Goal: Information Seeking & Learning: Learn about a topic

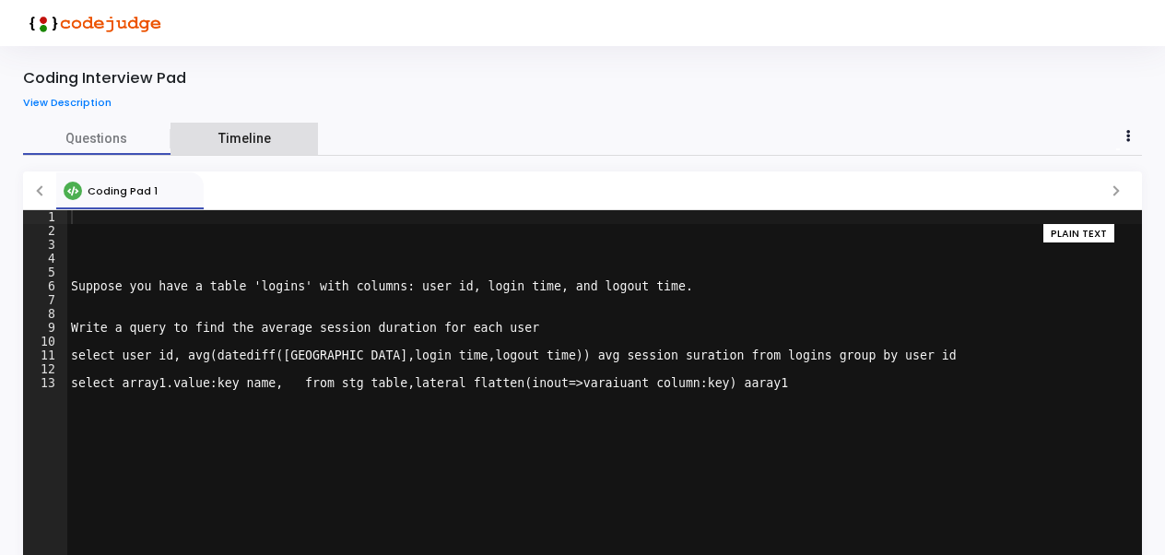
click at [228, 123] on link "Timeline" at bounding box center [244, 139] width 147 height 32
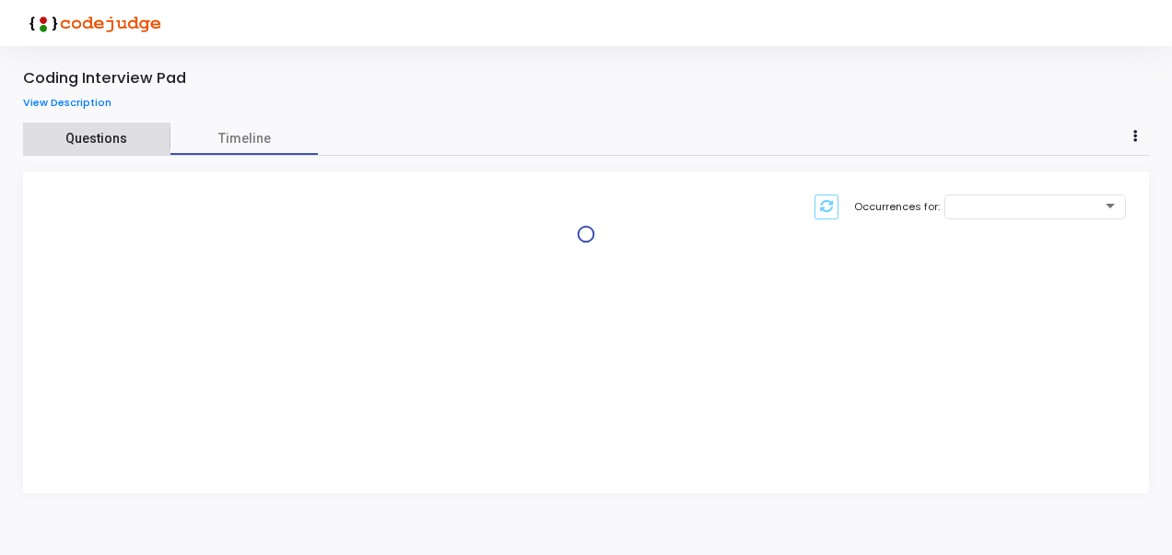
click at [93, 143] on span "Questions" at bounding box center [96, 138] width 147 height 19
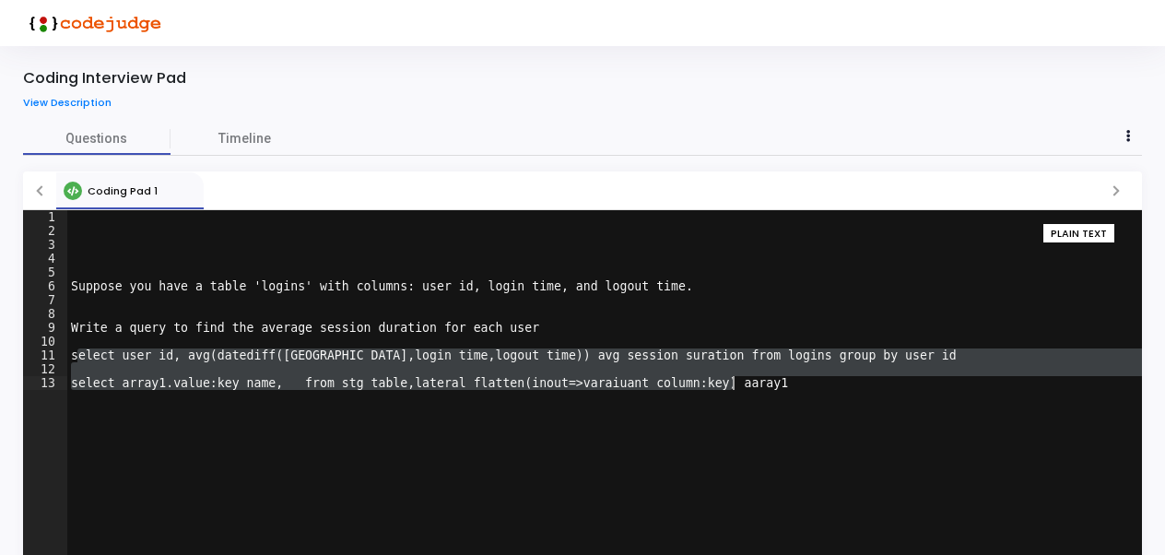
drag, startPoint x: 76, startPoint y: 359, endPoint x: 735, endPoint y: 382, distance: 658.5
click at [735, 382] on div "Suppose you have a table 'logins' with columns: user_id, login_time, and logout…" at bounding box center [604, 406] width 1075 height 392
drag, startPoint x: 735, startPoint y: 382, endPoint x: 715, endPoint y: 407, distance: 32.3
click at [715, 407] on div "Suppose you have a table 'logins' with columns: user_id, login_time, and logout…" at bounding box center [604, 392] width 1075 height 364
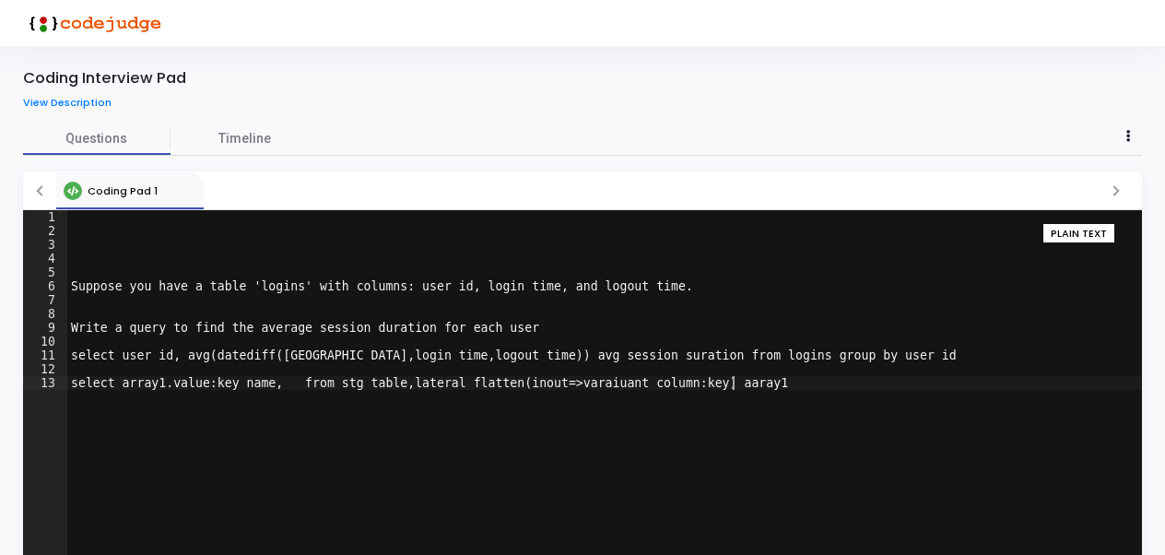
scroll to position [61, 0]
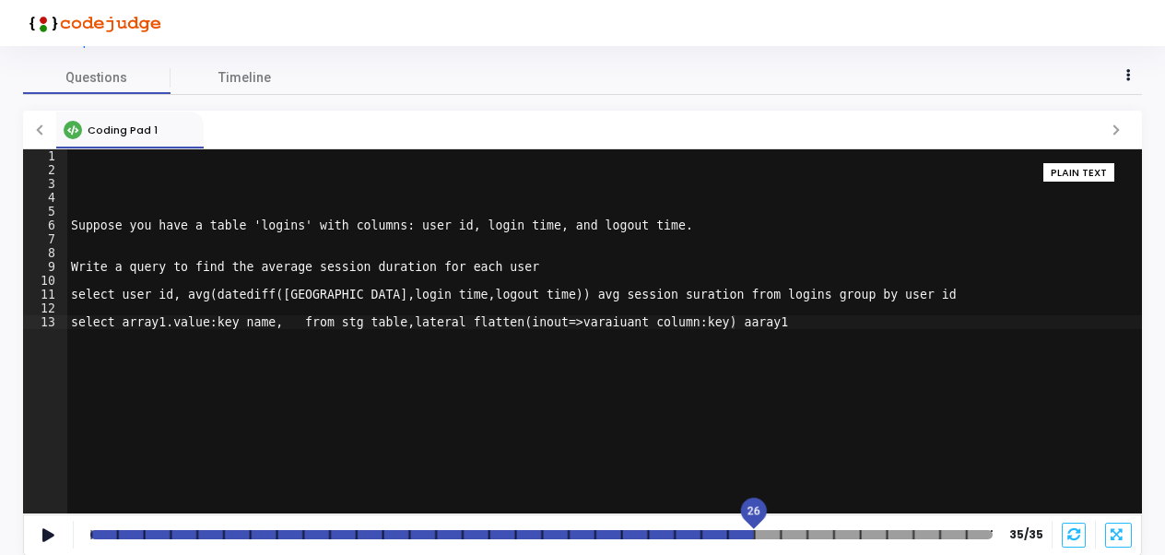
click at [768, 532] on div at bounding box center [541, 534] width 902 height 9
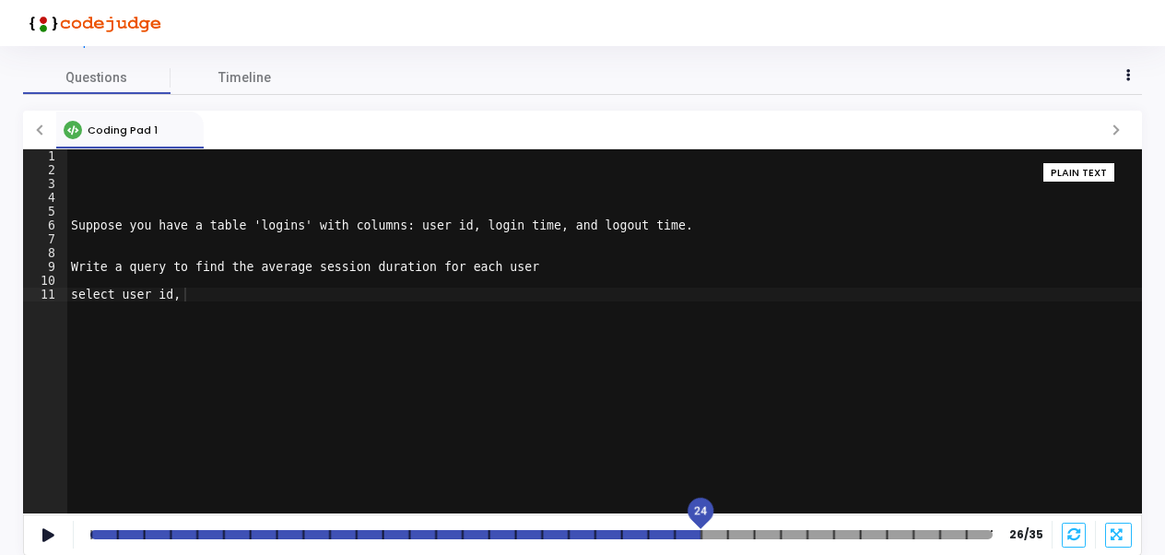
click at [712, 530] on div at bounding box center [541, 534] width 902 height 9
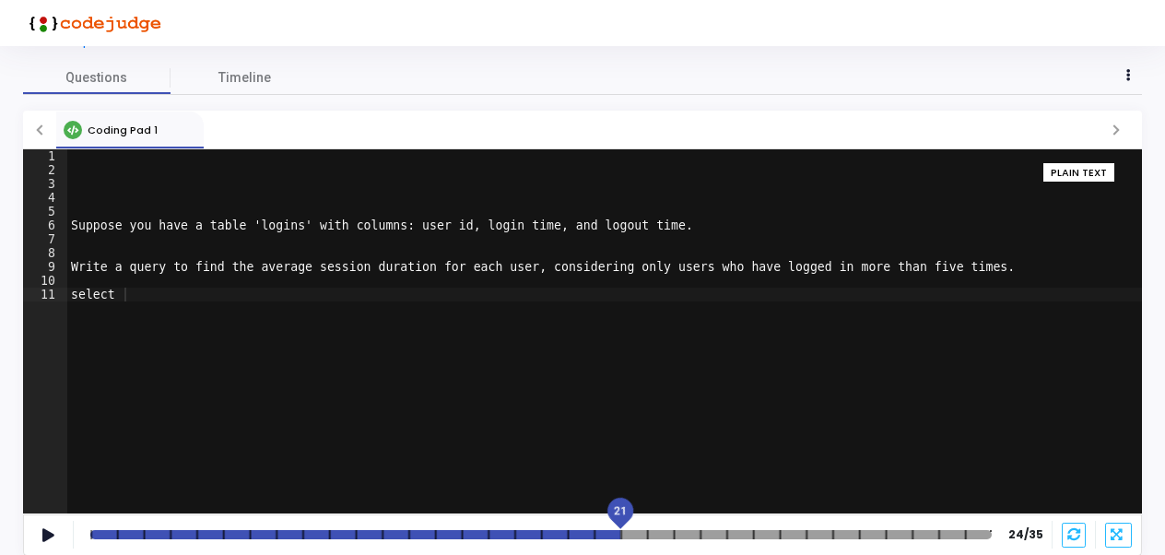
click at [635, 533] on div at bounding box center [540, 534] width 901 height 9
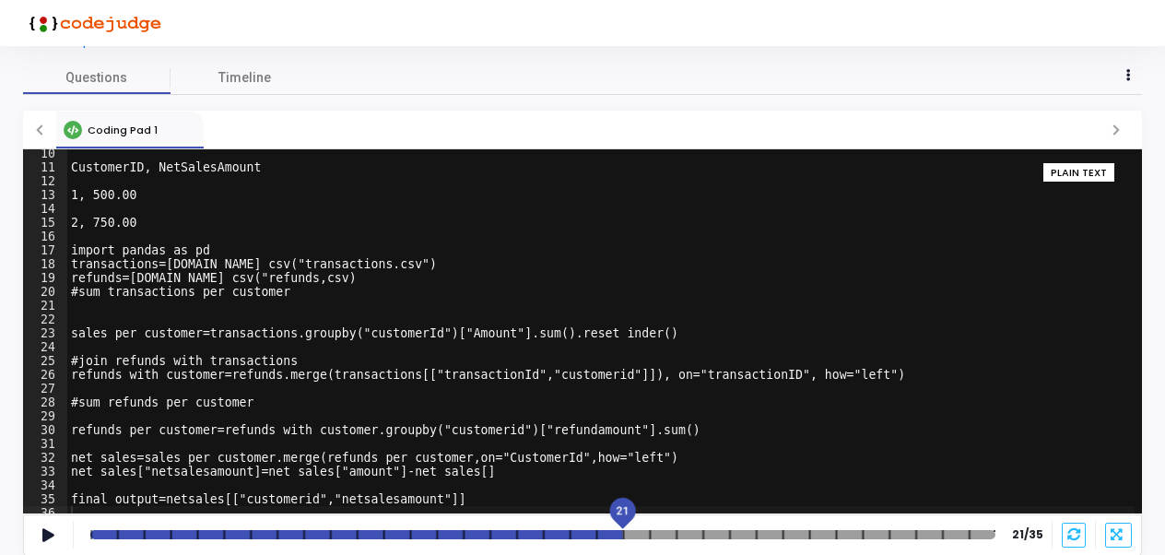
scroll to position [133, 0]
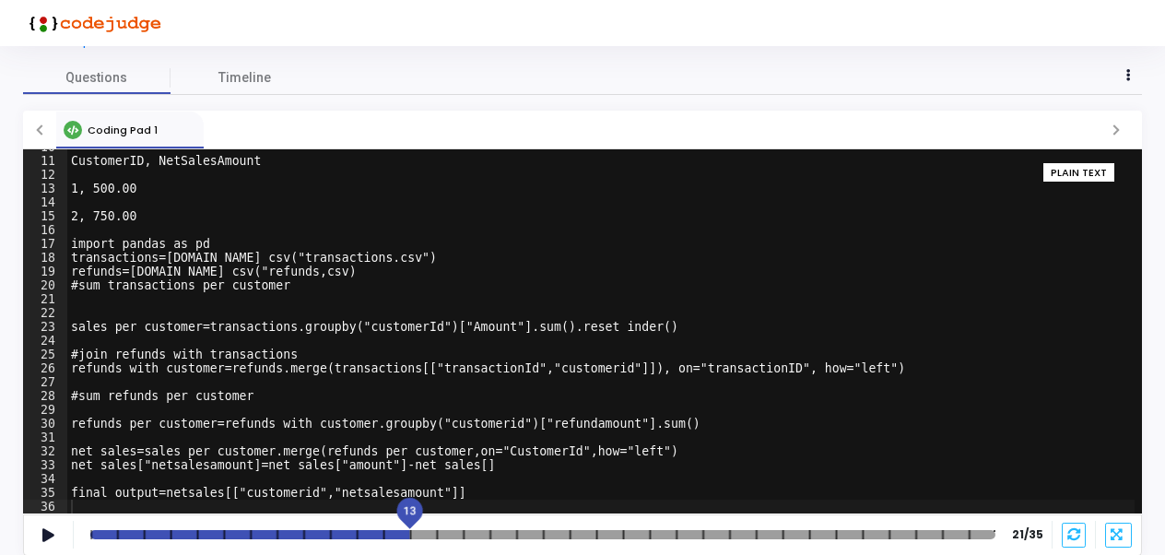
click at [422, 535] on div at bounding box center [542, 534] width 905 height 9
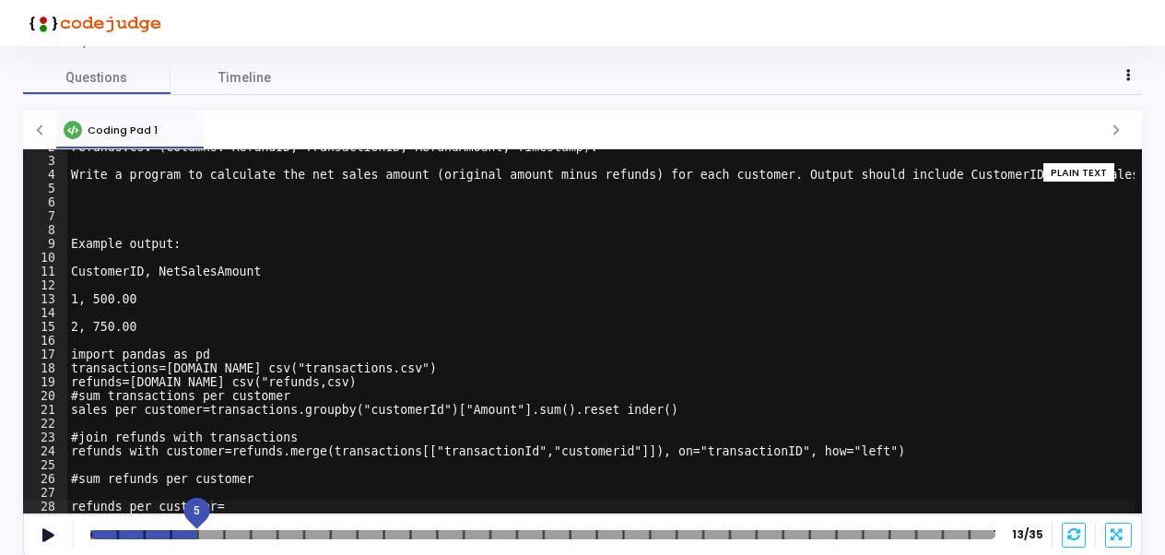
drag, startPoint x: 411, startPoint y: 514, endPoint x: 201, endPoint y: 501, distance: 210.5
click at [201, 501] on div "5" at bounding box center [197, 510] width 37 height 37
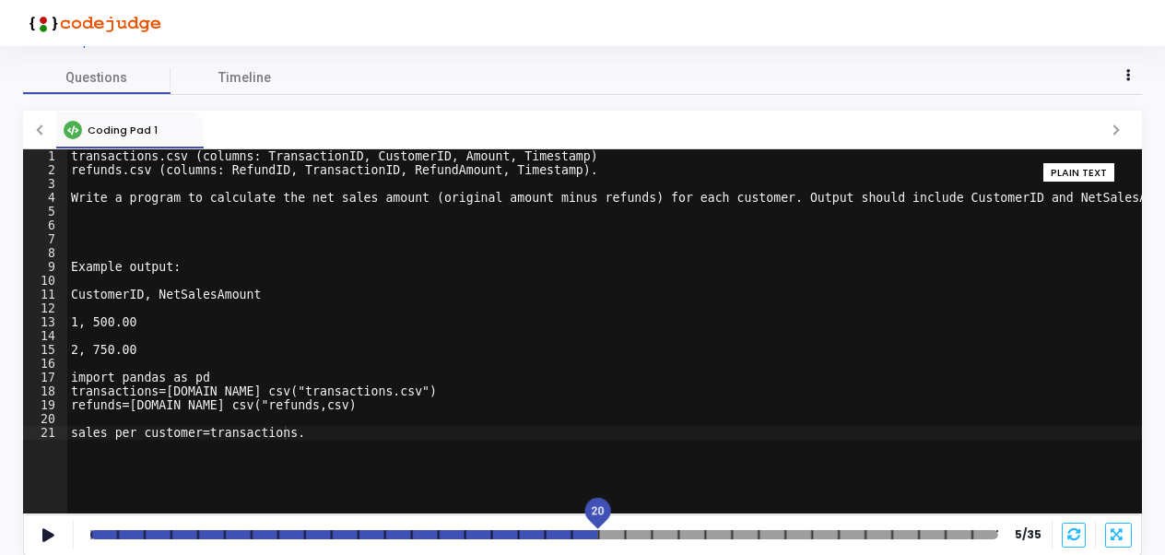
drag, startPoint x: 201, startPoint y: 526, endPoint x: 605, endPoint y: 527, distance: 403.7
click at [605, 527] on mat-slider "20" at bounding box center [544, 534] width 923 height 15
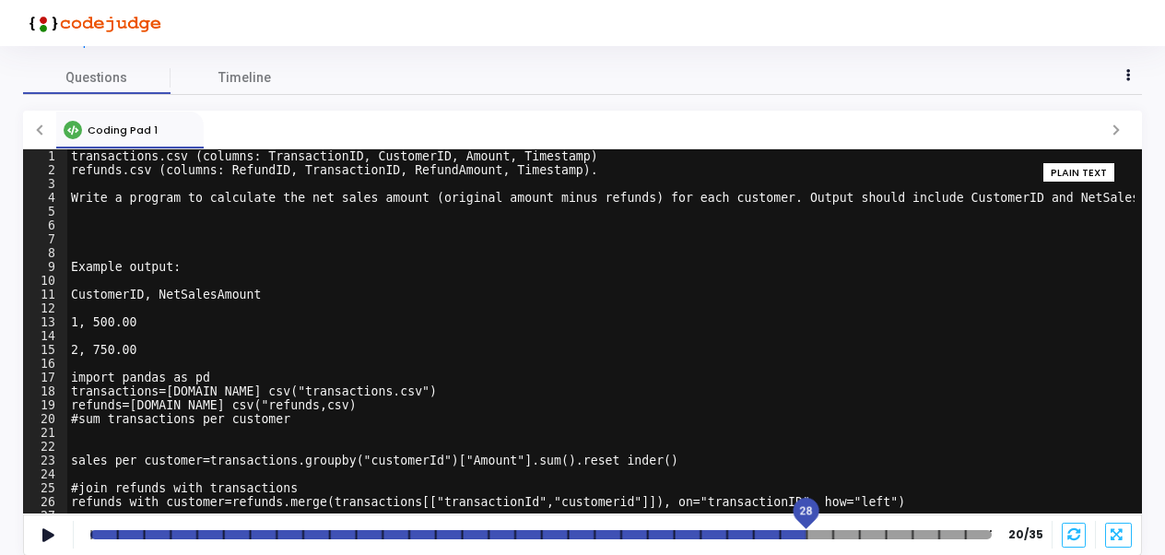
drag, startPoint x: 596, startPoint y: 516, endPoint x: 840, endPoint y: 521, distance: 243.4
click at [825, 521] on div "28" at bounding box center [806, 510] width 37 height 37
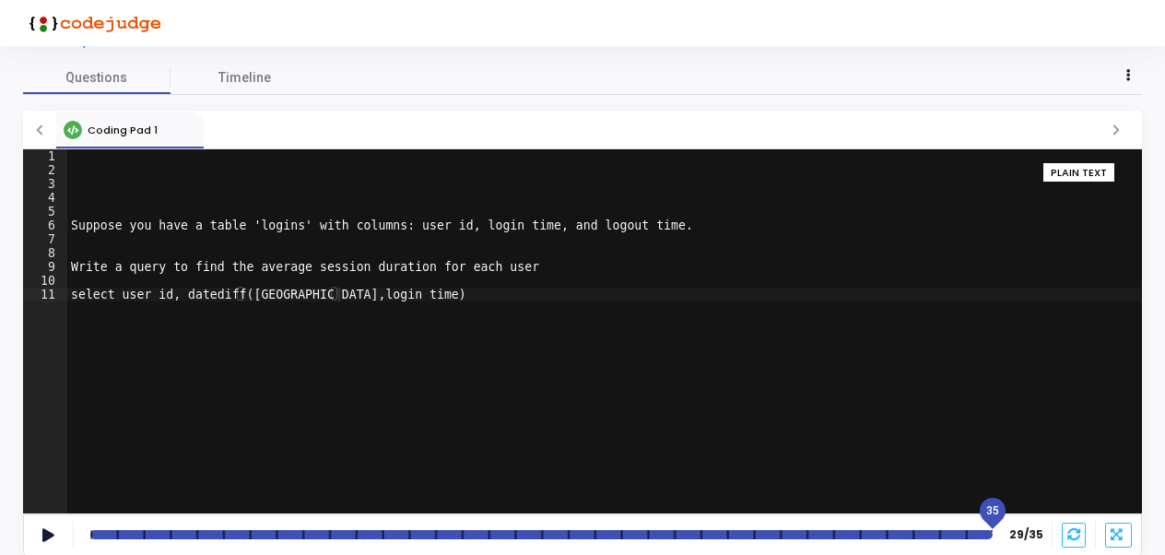
drag, startPoint x: 833, startPoint y: 518, endPoint x: 986, endPoint y: 516, distance: 153.0
click at [986, 516] on div "35" at bounding box center [992, 510] width 37 height 37
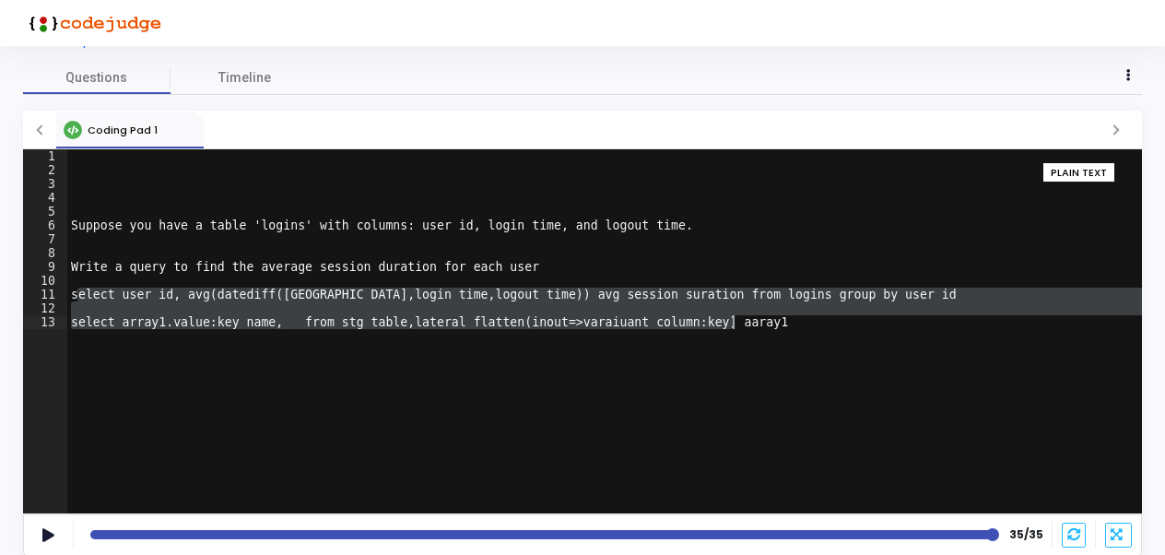
drag, startPoint x: 76, startPoint y: 289, endPoint x: 718, endPoint y: 335, distance: 644.1
click at [718, 335] on div "Suppose you have a table 'logins' with columns: user_id, login_time, and logout…" at bounding box center [604, 345] width 1075 height 392
click at [538, 332] on div "Suppose you have a table 'logins' with columns: user_id, login_time, and logout…" at bounding box center [604, 331] width 1075 height 364
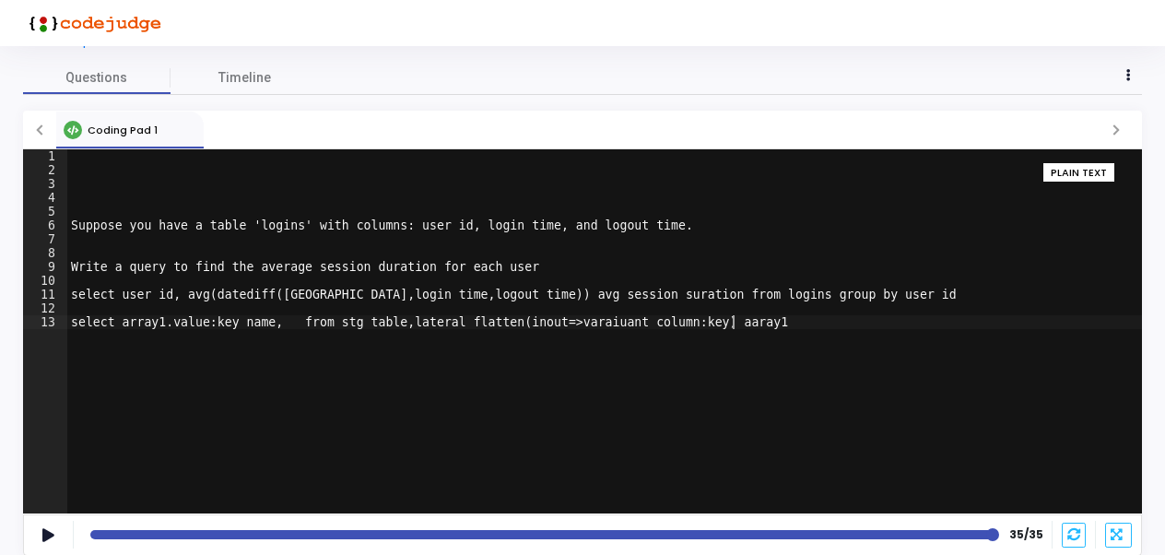
click at [76, 221] on div "Suppose you have a table 'logins' with columns: user_id, login_time, and logout…" at bounding box center [604, 345] width 1075 height 392
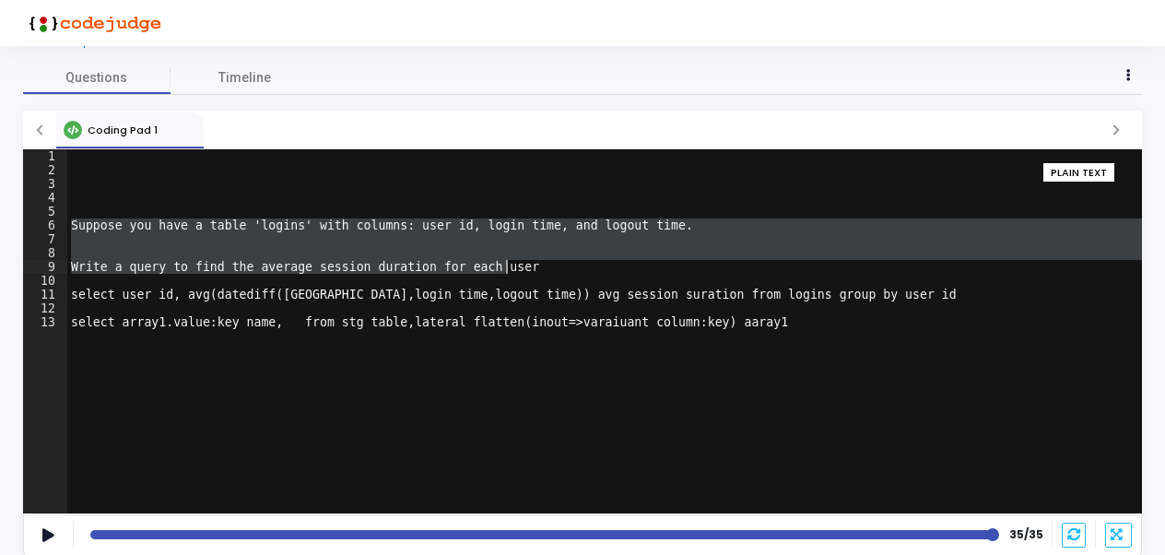
drag, startPoint x: 76, startPoint y: 221, endPoint x: 516, endPoint y: 273, distance: 442.7
click at [516, 273] on div "Suppose you have a table 'logins' with columns: user_id, login_time, and logout…" at bounding box center [604, 345] width 1075 height 392
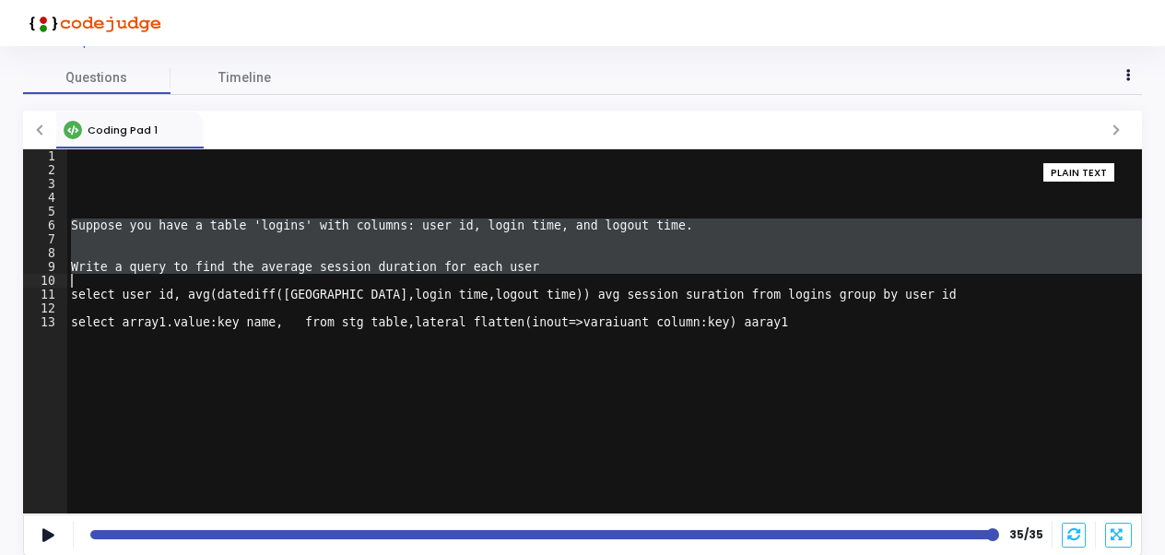
click at [92, 291] on div "Suppose you have a table 'logins' with columns: user_id, login_time, and logout…" at bounding box center [604, 345] width 1075 height 392
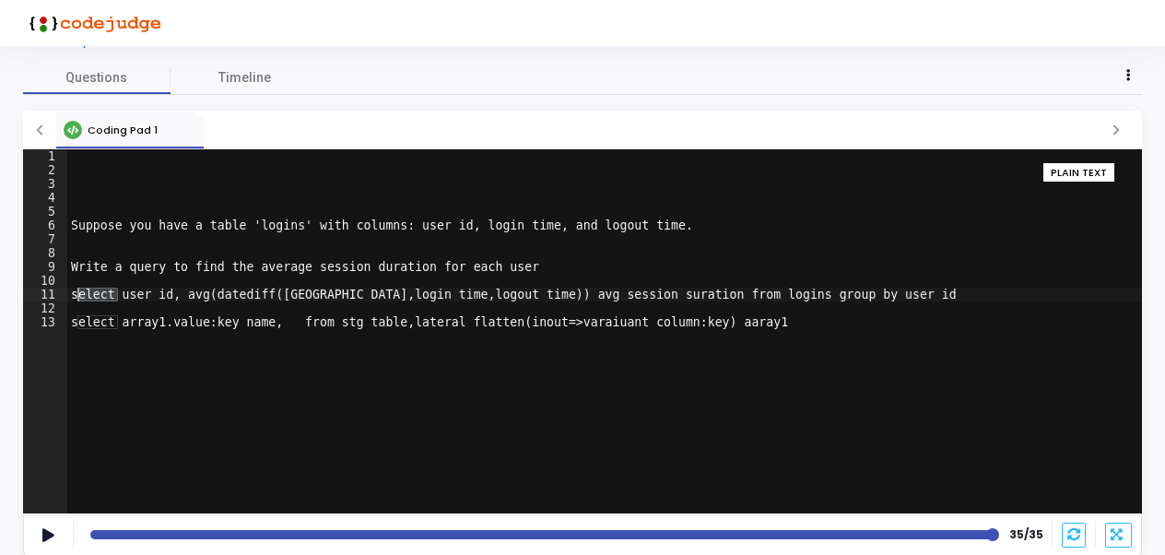
click at [92, 291] on div "Suppose you have a table 'logins' with columns: user_id, login_time, and logout…" at bounding box center [604, 345] width 1075 height 392
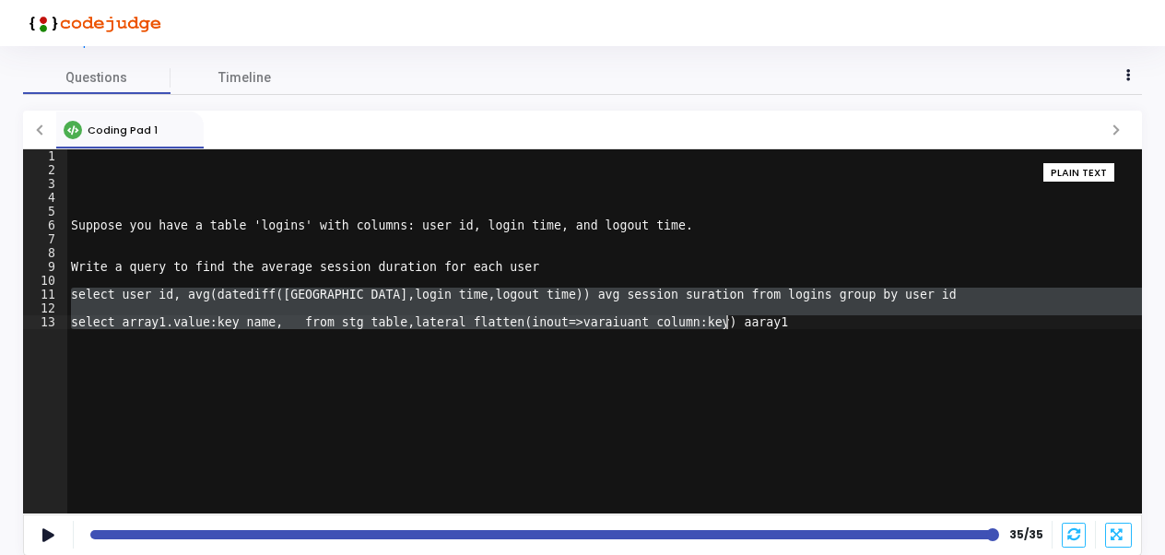
drag, startPoint x: 92, startPoint y: 291, endPoint x: 727, endPoint y: 324, distance: 635.9
click at [727, 324] on div "Suppose you have a table 'logins' with columns: user_id, login_time, and logout…" at bounding box center [604, 345] width 1075 height 392
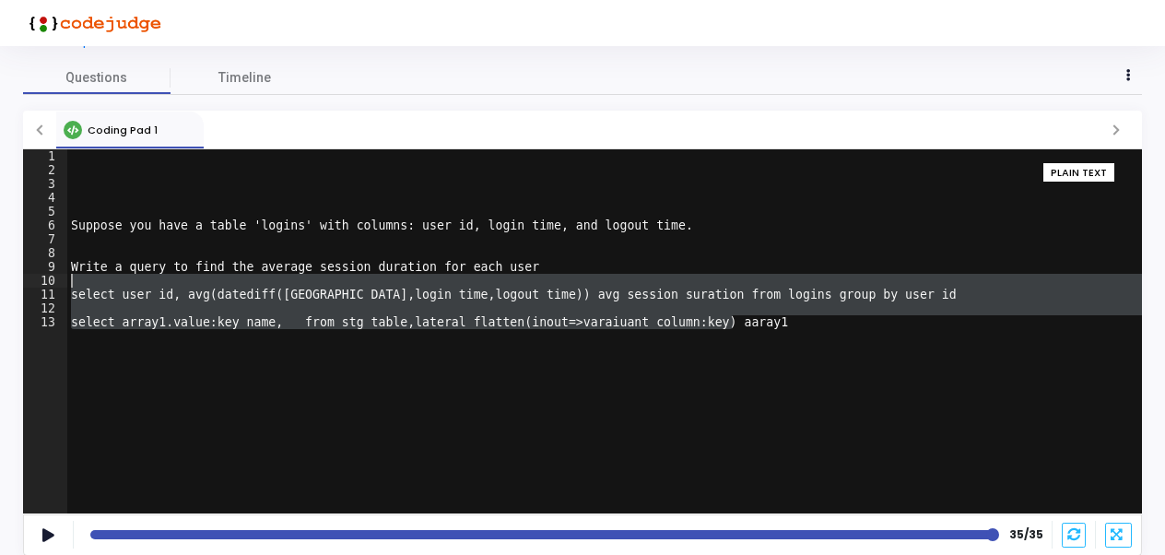
drag, startPoint x: 727, startPoint y: 324, endPoint x: 71, endPoint y: 284, distance: 657.5
click at [71, 284] on div "Suppose you have a table 'logins' with columns: user_id, login_time, and logout…" at bounding box center [604, 345] width 1075 height 392
drag, startPoint x: 71, startPoint y: 284, endPoint x: 186, endPoint y: 325, distance: 122.4
click at [186, 325] on div "Suppose you have a table 'logins' with columns: user_id, login_time, and logout…" at bounding box center [604, 331] width 1075 height 364
type textarea "select array1.value:key_name, from stg_table,lateral_flatten(inout=>varaiuant_c…"
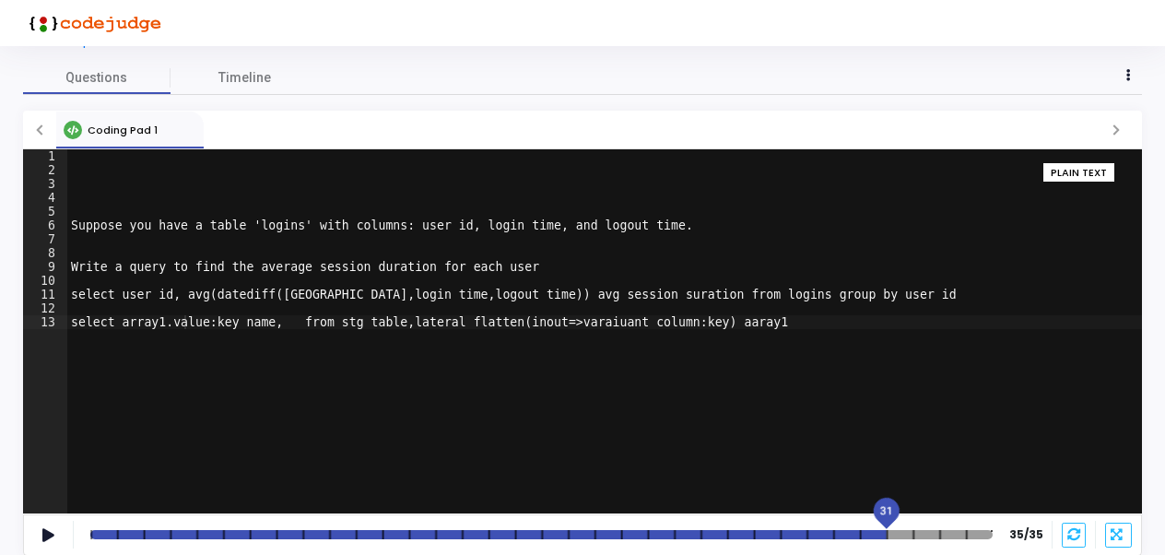
drag, startPoint x: 995, startPoint y: 536, endPoint x: 896, endPoint y: 542, distance: 99.7
click at [896, 542] on div "31 35/35" at bounding box center [582, 534] width 1119 height 41
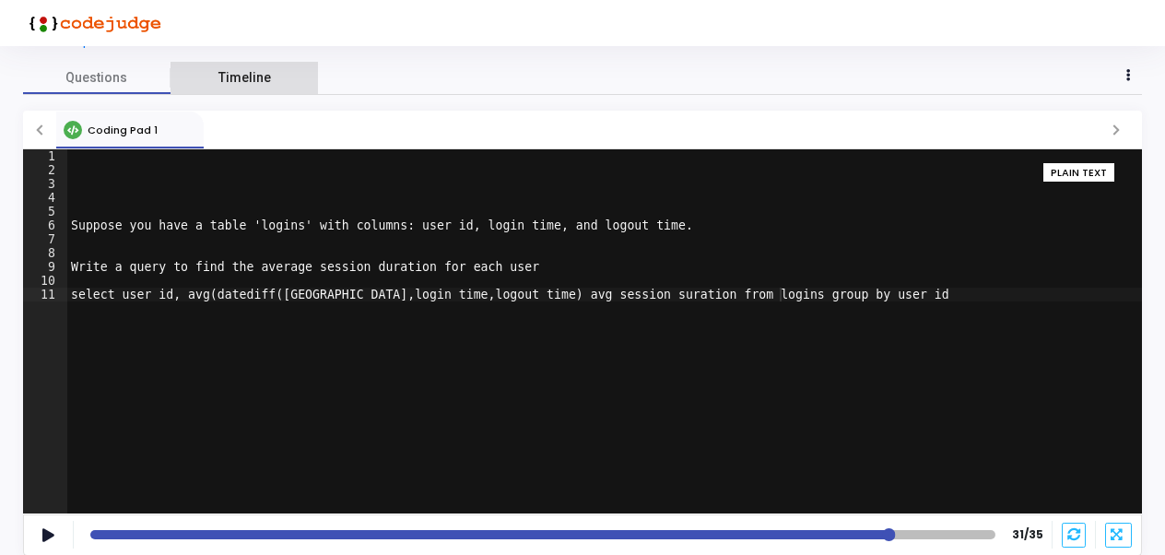
click at [224, 72] on span "Timeline" at bounding box center [244, 77] width 53 height 19
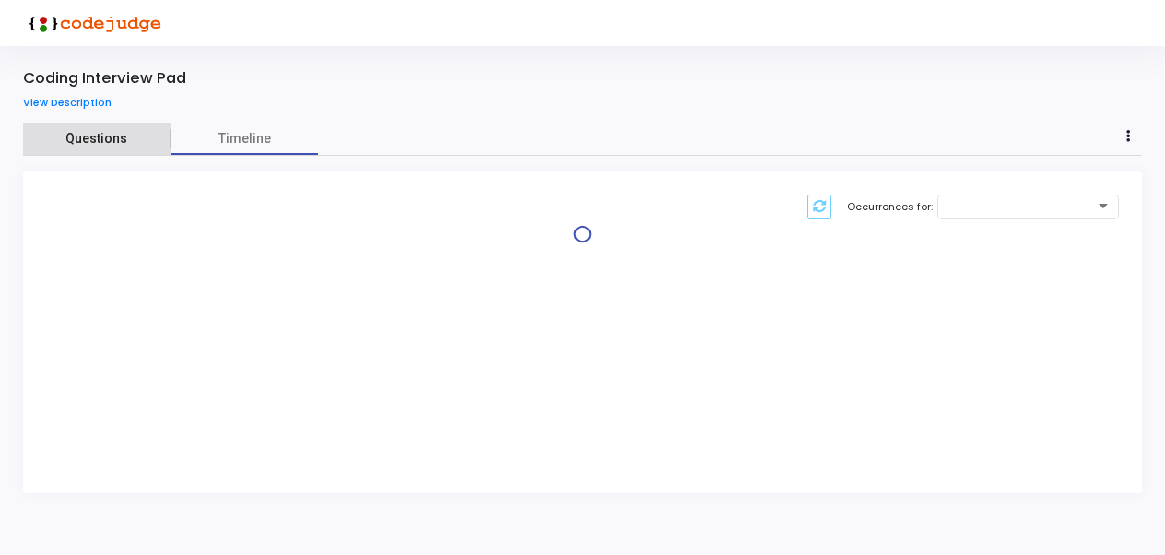
click at [100, 144] on span "Questions" at bounding box center [96, 138] width 147 height 19
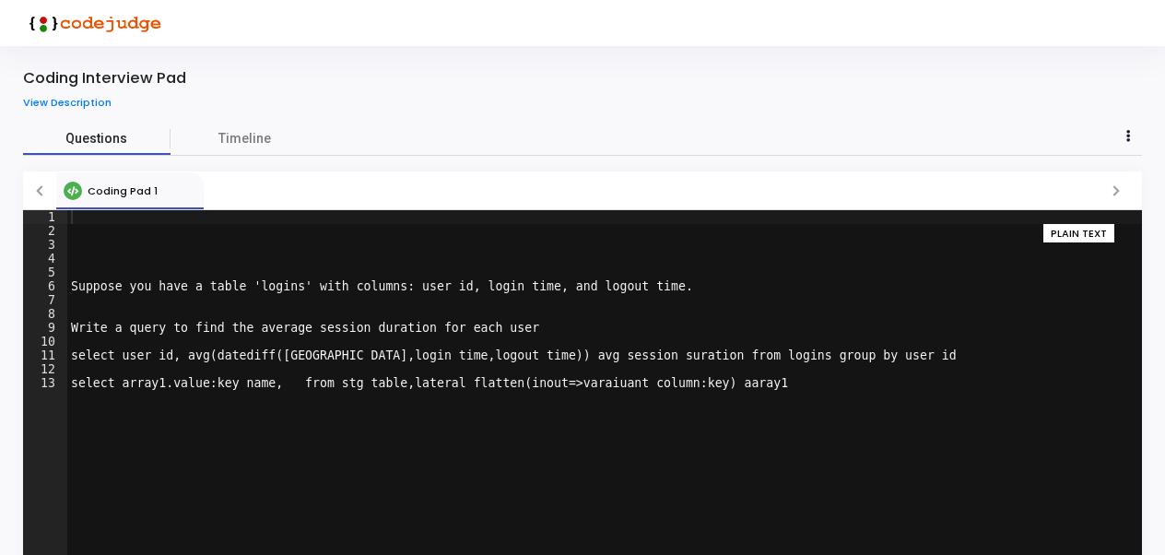
scroll to position [61, 0]
